Goal: Navigation & Orientation: Go to known website

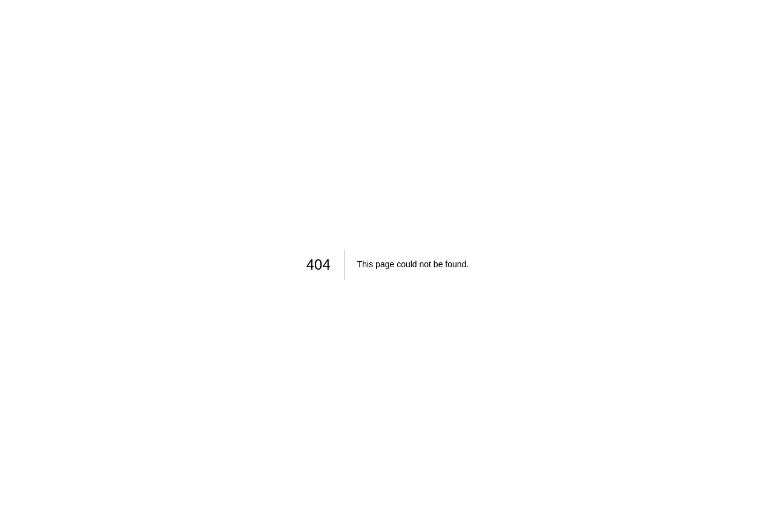
click at [234, 343] on div "404 This page could not be found." at bounding box center [387, 264] width 775 height 529
